Goal: Transaction & Acquisition: Purchase product/service

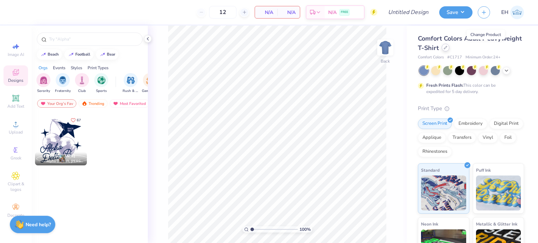
click at [447, 49] on icon at bounding box center [444, 47] width 3 height 3
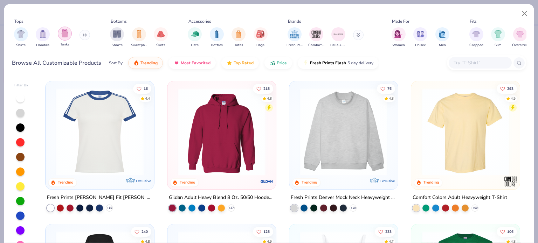
click at [67, 35] on img "filter for Tanks" at bounding box center [65, 33] width 8 height 8
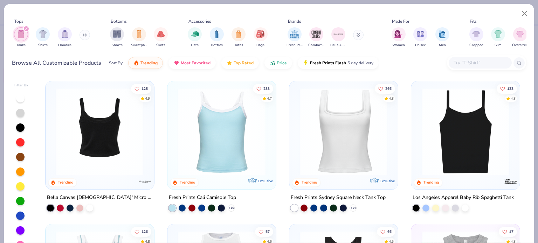
click at [109, 141] on img at bounding box center [99, 131] width 94 height 87
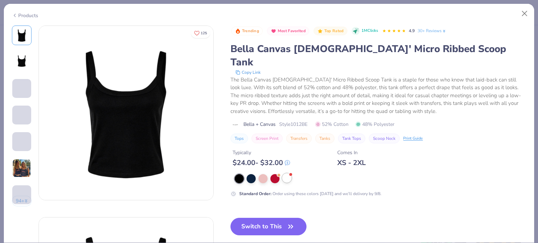
click at [291, 174] on div at bounding box center [286, 178] width 9 height 9
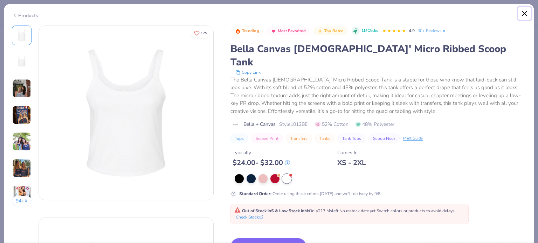
click at [526, 15] on button "Close" at bounding box center [524, 13] width 13 height 13
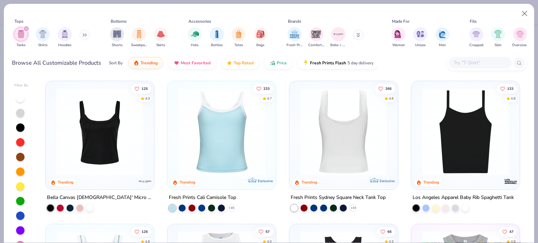
click at [325, 139] on img at bounding box center [343, 131] width 94 height 87
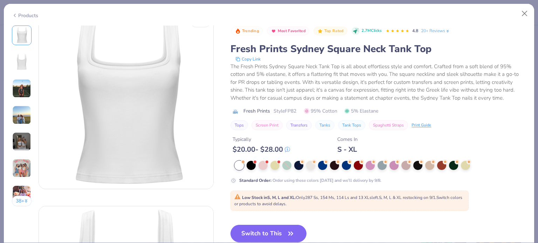
scroll to position [13, 0]
click at [271, 234] on button "Switch to This" at bounding box center [268, 233] width 76 height 17
type textarea "x"
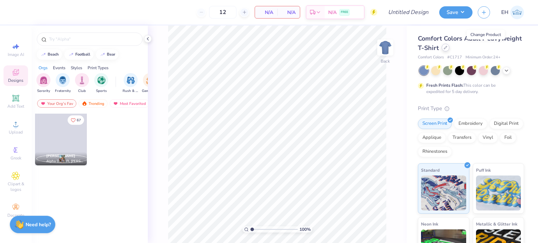
click at [447, 46] on icon at bounding box center [444, 47] width 3 height 3
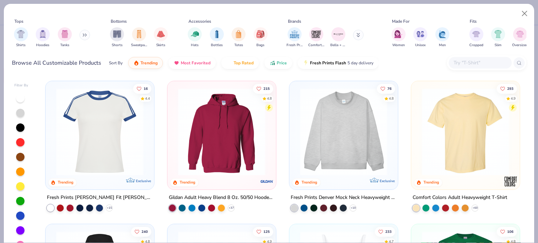
click at [72, 35] on div "Shirts Hoodies Tanks" at bounding box center [52, 37] width 80 height 26
click at [65, 33] on img "filter for Tanks" at bounding box center [65, 33] width 8 height 8
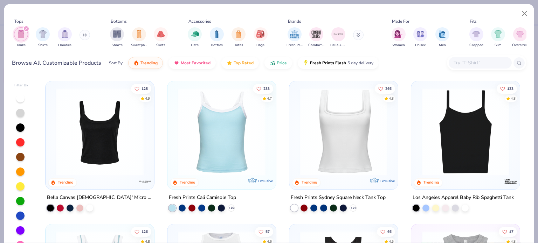
click at [332, 132] on img at bounding box center [343, 131] width 94 height 87
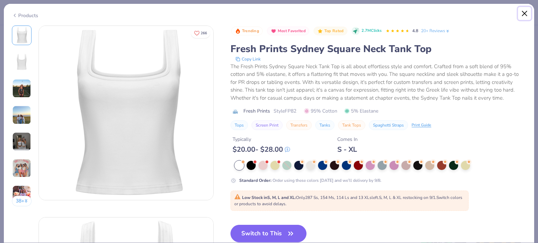
click at [523, 9] on button "Close" at bounding box center [524, 13] width 13 height 13
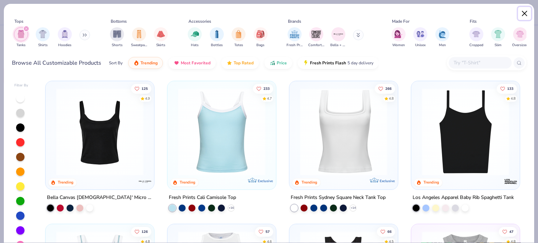
click at [524, 13] on button "Close" at bounding box center [524, 13] width 13 height 13
